Goal: Task Accomplishment & Management: Use online tool/utility

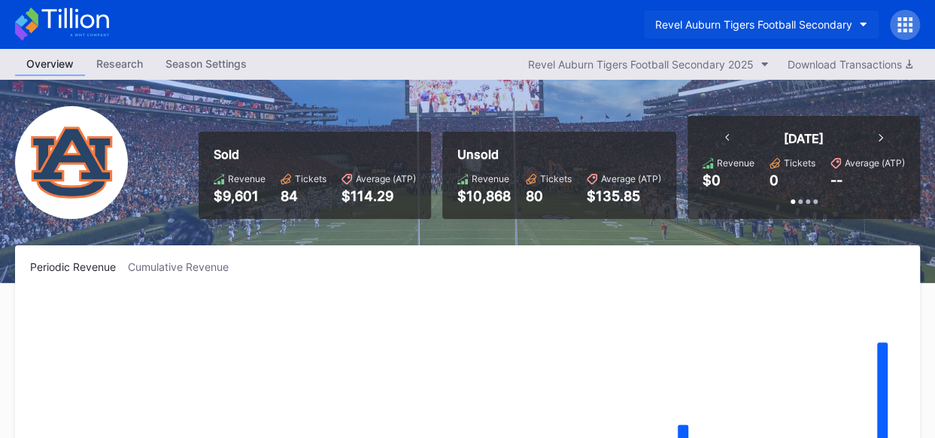
click at [862, 21] on button "Revel Auburn Tigers Football Secondary" at bounding box center [761, 25] width 235 height 28
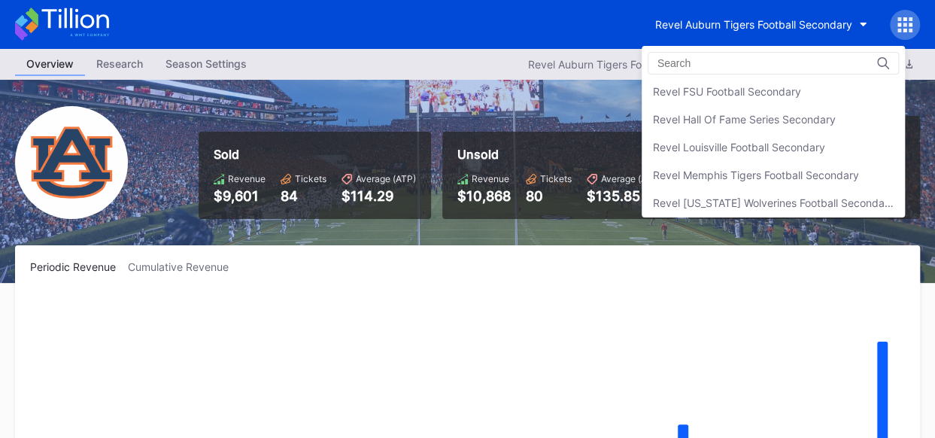
scroll to position [304, 0]
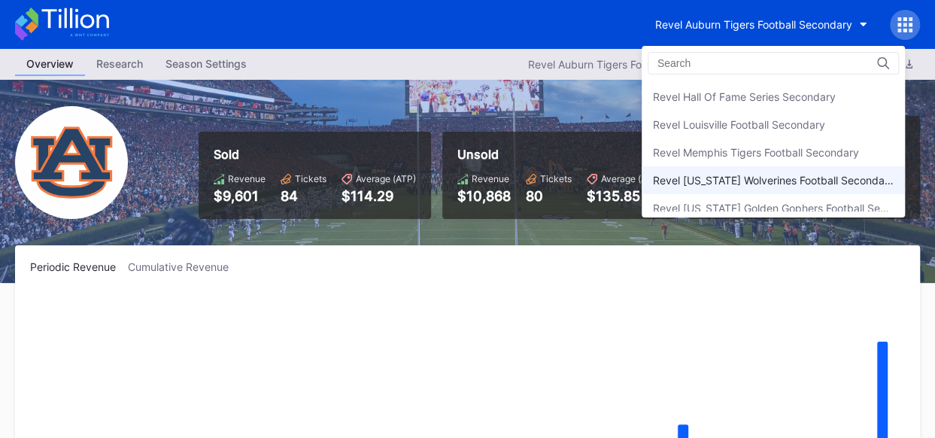
click at [801, 177] on div "Revel [US_STATE] Wolverines Football Secondary" at bounding box center [773, 180] width 241 height 13
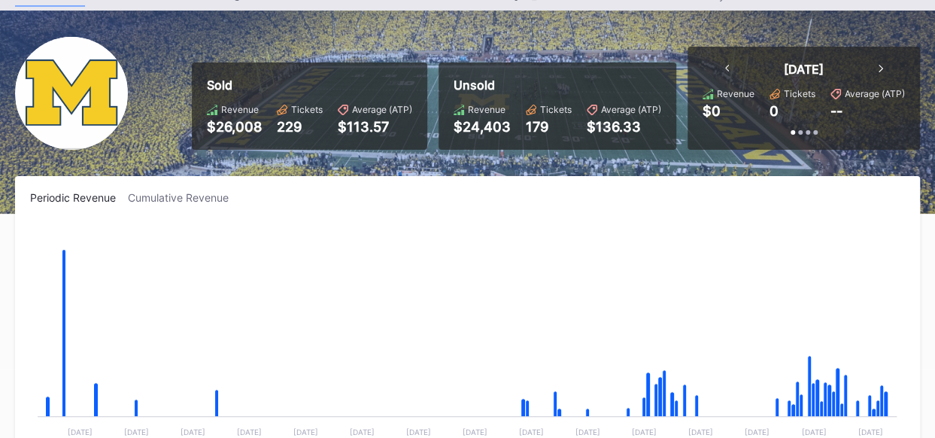
scroll to position [15, 0]
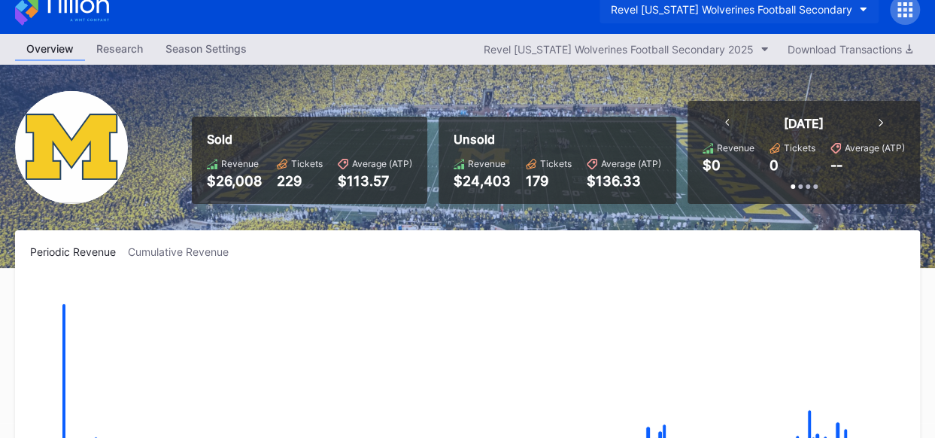
click at [863, 10] on icon "button" at bounding box center [863, 10] width 8 height 5
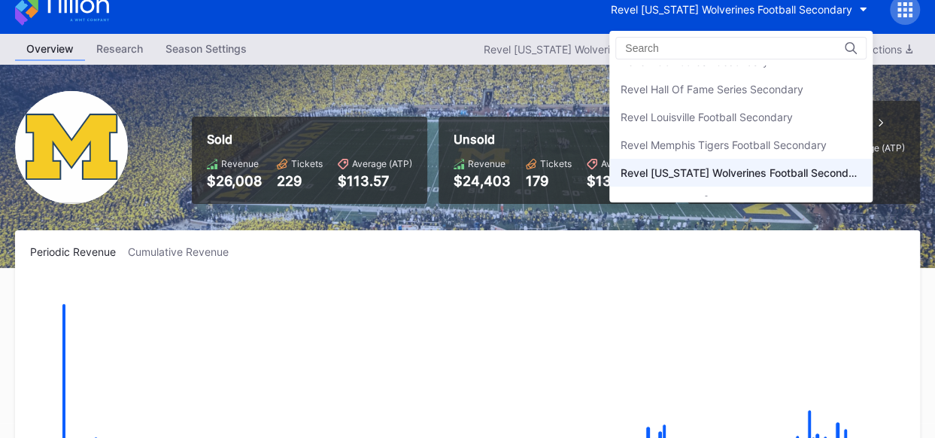
scroll to position [252, 0]
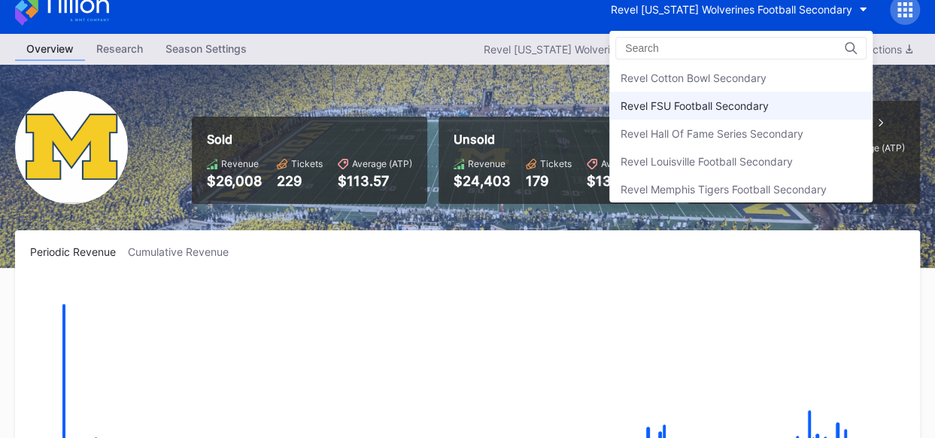
click at [750, 105] on div "Revel FSU Football Secondary" at bounding box center [694, 105] width 148 height 13
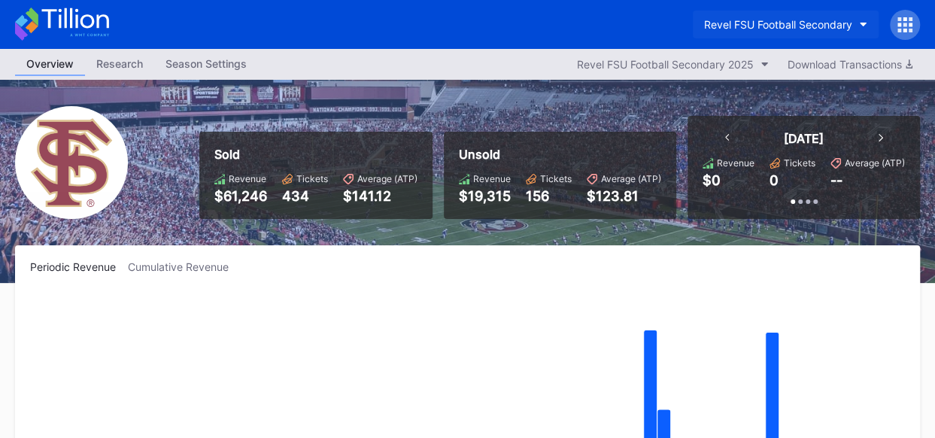
click at [861, 23] on icon "button" at bounding box center [863, 25] width 8 height 5
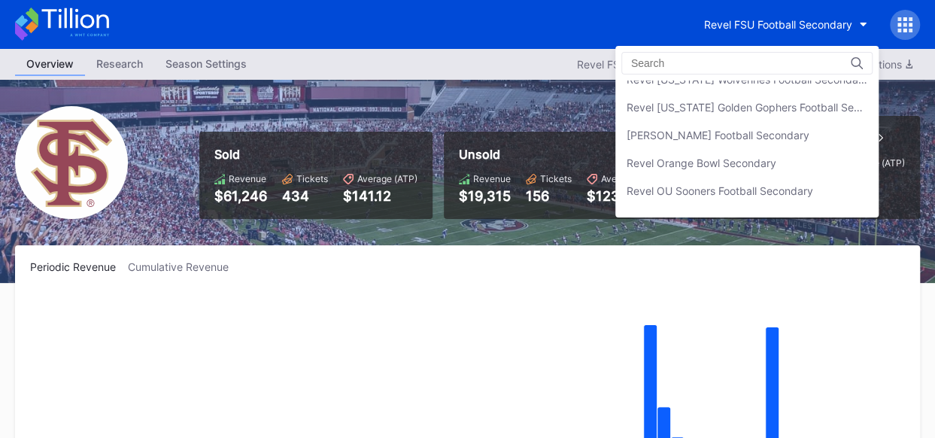
scroll to position [412, 0]
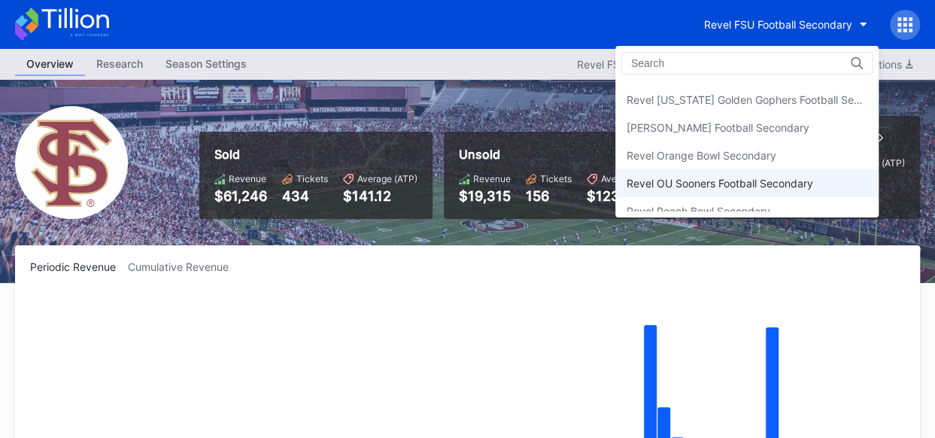
click at [796, 177] on div "Revel OU Sooners Football Secondary" at bounding box center [719, 183] width 186 height 13
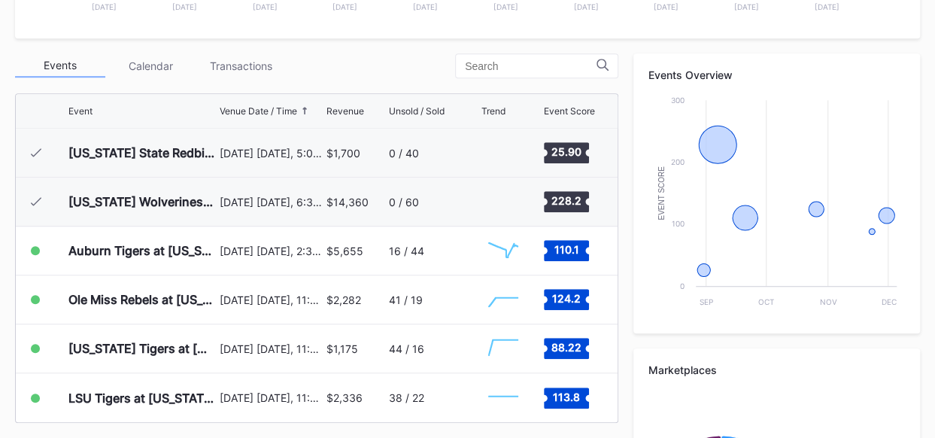
scroll to position [523, 0]
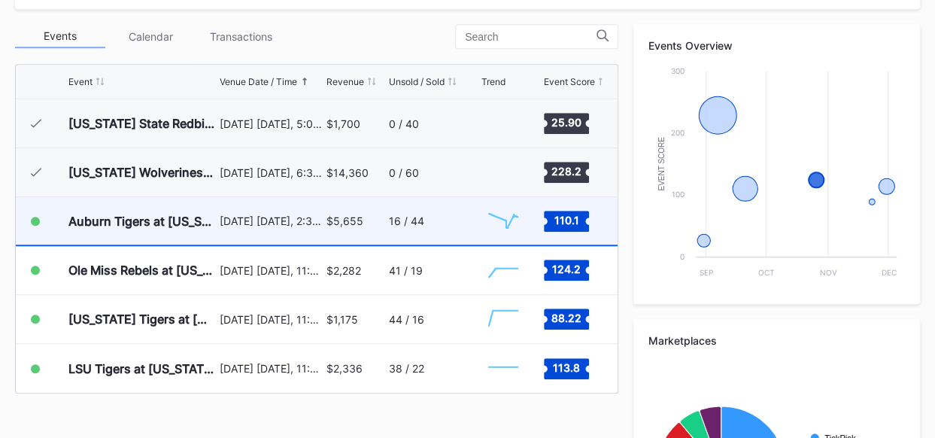
click at [435, 220] on div "16 / 44" at bounding box center [433, 220] width 88 height 47
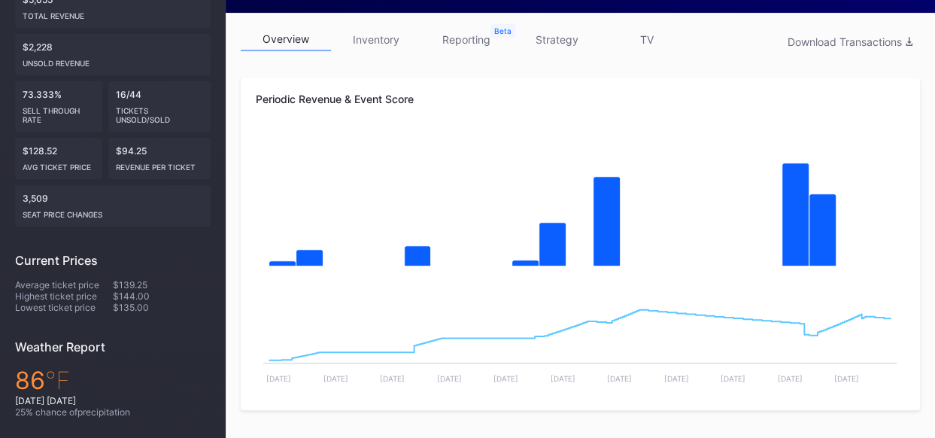
scroll to position [199, 0]
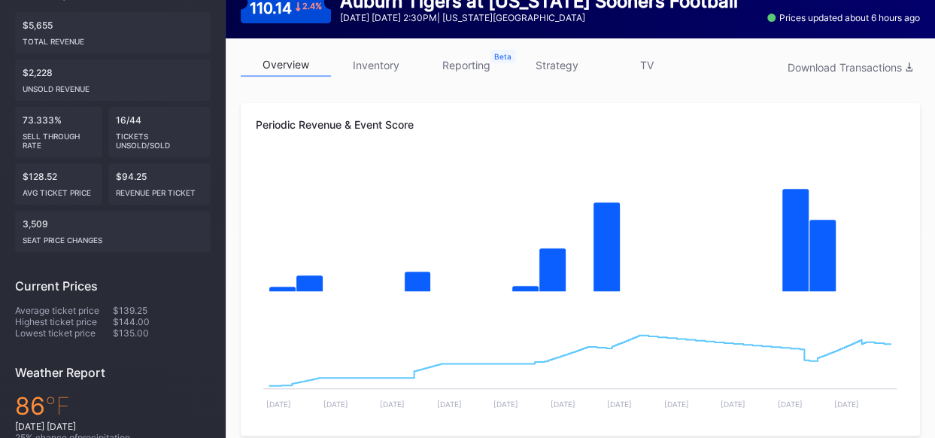
click at [368, 59] on link "inventory" at bounding box center [376, 64] width 90 height 23
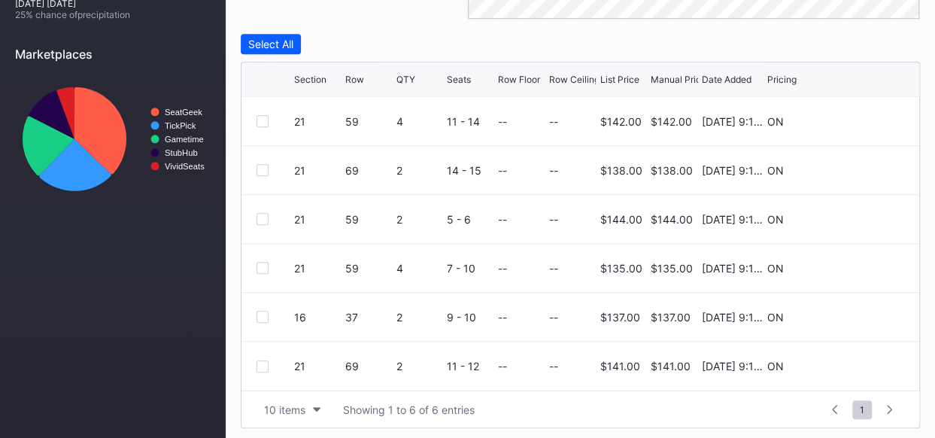
scroll to position [624, 0]
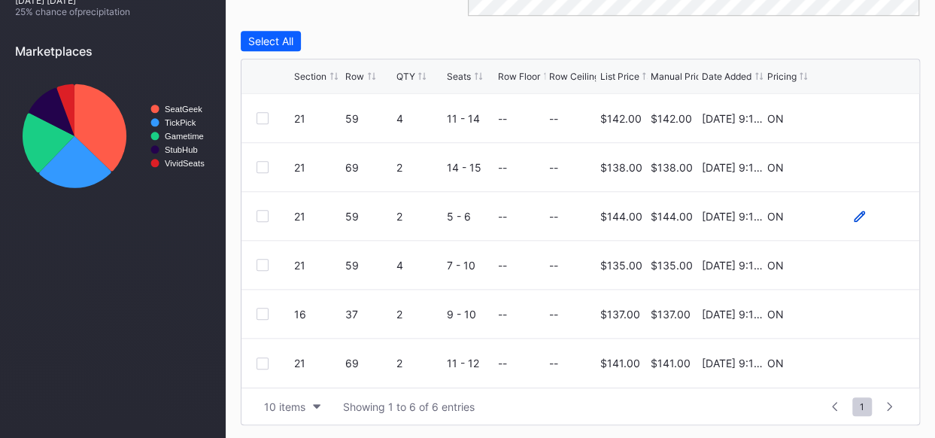
click at [858, 216] on icon at bounding box center [858, 215] width 11 height 11
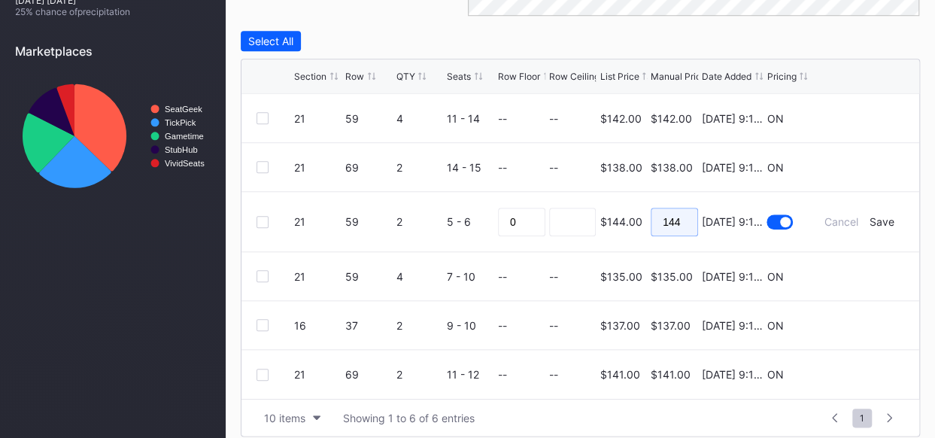
drag, startPoint x: 682, startPoint y: 220, endPoint x: 647, endPoint y: 213, distance: 35.4
click at [647, 213] on form "21 59 2 5 - 6 0 $144.00 144 8/27/2025 9:12AM Cancel Save" at bounding box center [599, 221] width 610 height 59
type input "123"
click at [877, 219] on div "Save" at bounding box center [881, 221] width 25 height 13
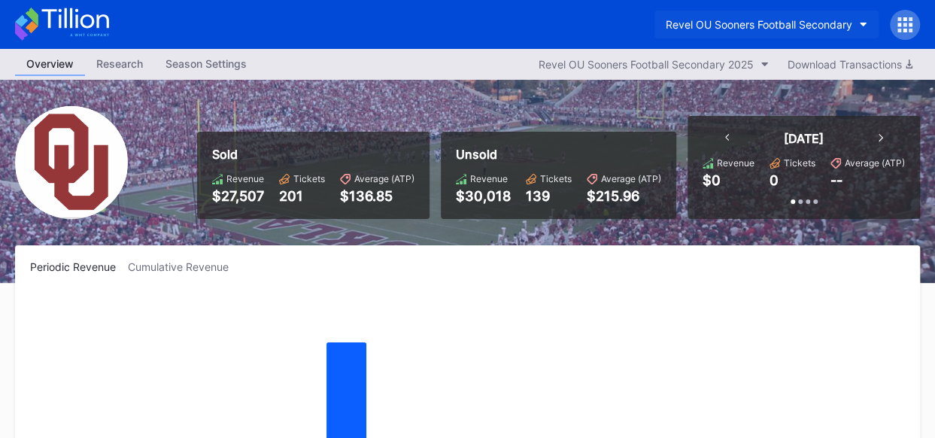
click at [860, 26] on icon "button" at bounding box center [863, 25] width 8 height 5
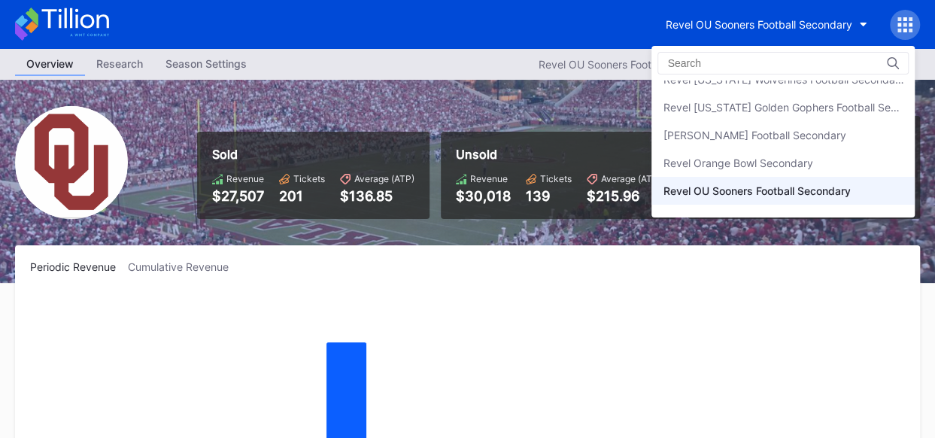
scroll to position [397, 0]
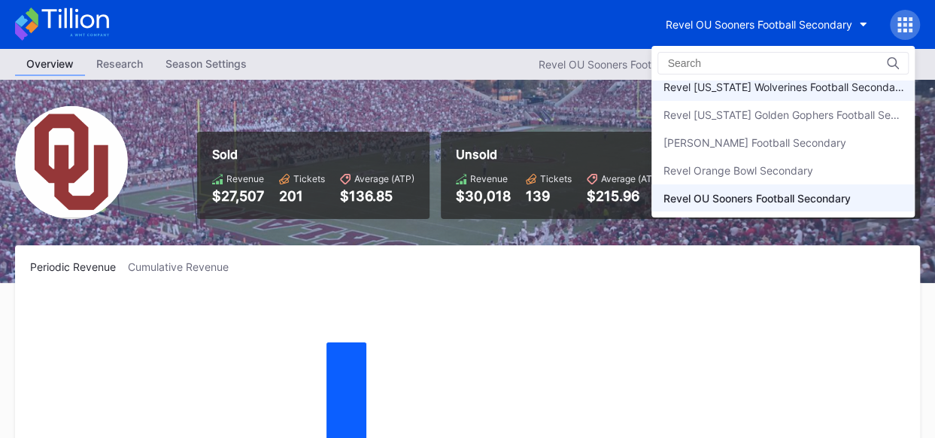
click at [782, 88] on div "Revel [US_STATE] Wolverines Football Secondary" at bounding box center [782, 86] width 241 height 13
